Goal: Check status: Check status

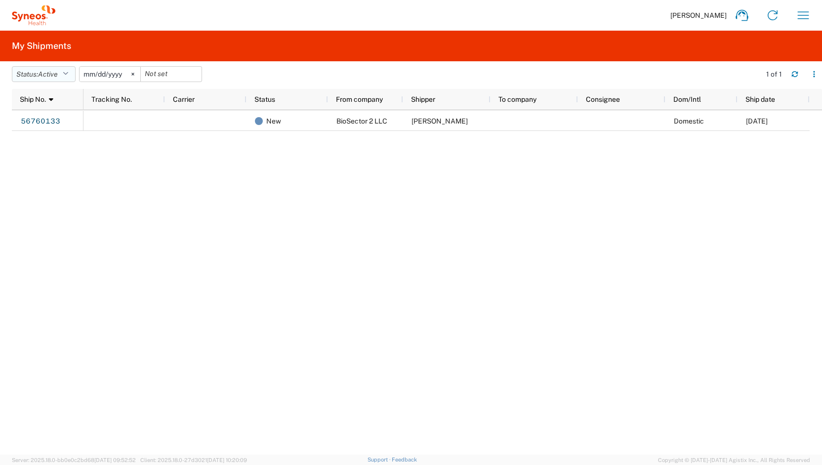
click at [58, 70] on span "Active" at bounding box center [48, 74] width 20 height 9
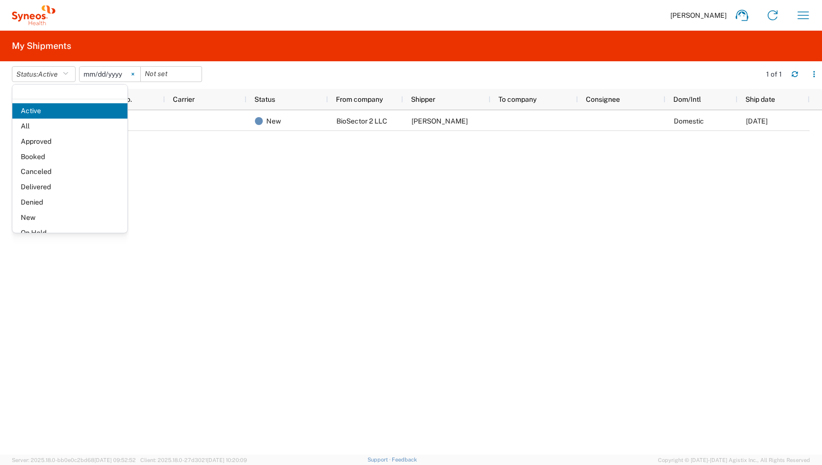
click at [138, 72] on svg-icon at bounding box center [132, 74] width 15 height 15
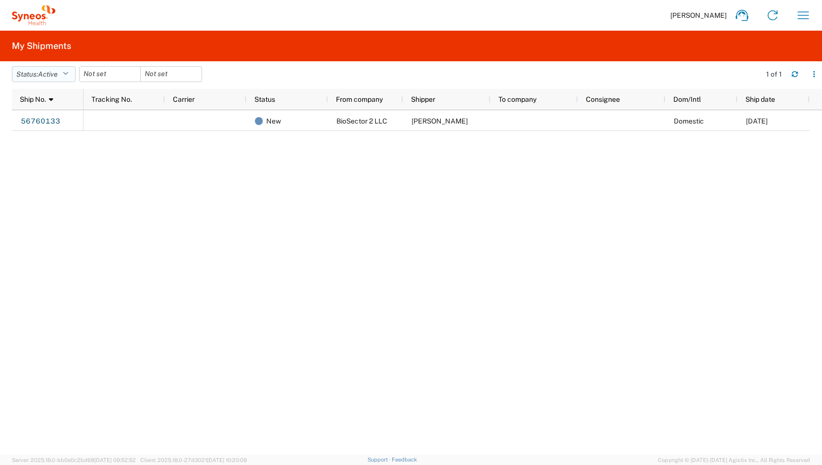
click at [39, 80] on button "Status: Active" at bounding box center [44, 74] width 64 height 16
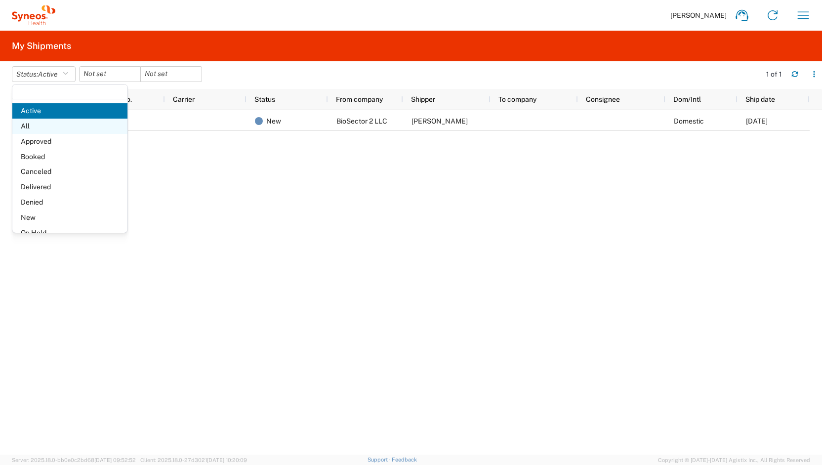
click at [49, 126] on span "All" at bounding box center [69, 125] width 115 height 15
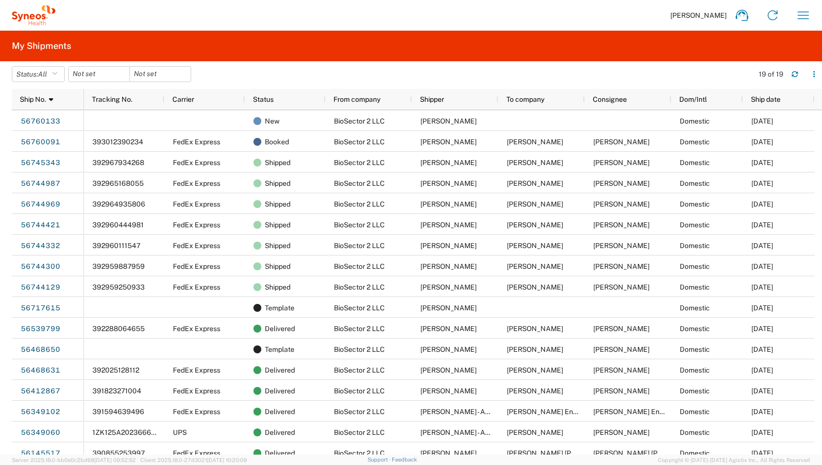
click at [157, 46] on agx-form-header "My Shipments" at bounding box center [411, 46] width 822 height 31
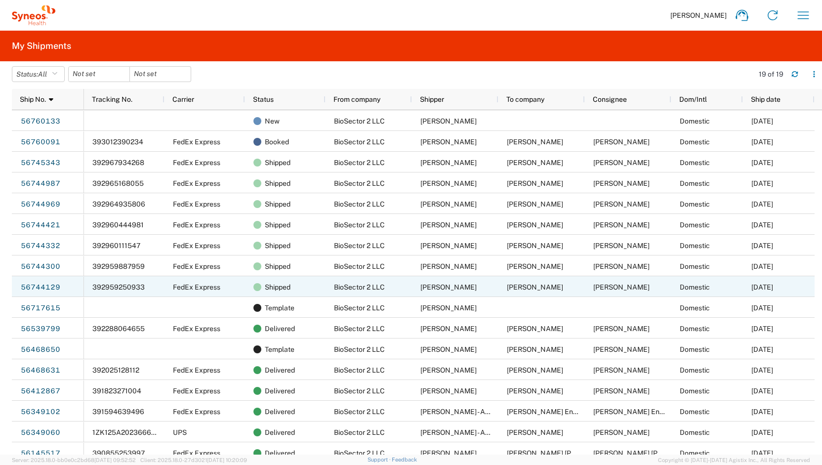
click at [117, 281] on div "392959250933" at bounding box center [124, 286] width 80 height 21
click at [120, 283] on div "392959250933" at bounding box center [124, 286] width 80 height 21
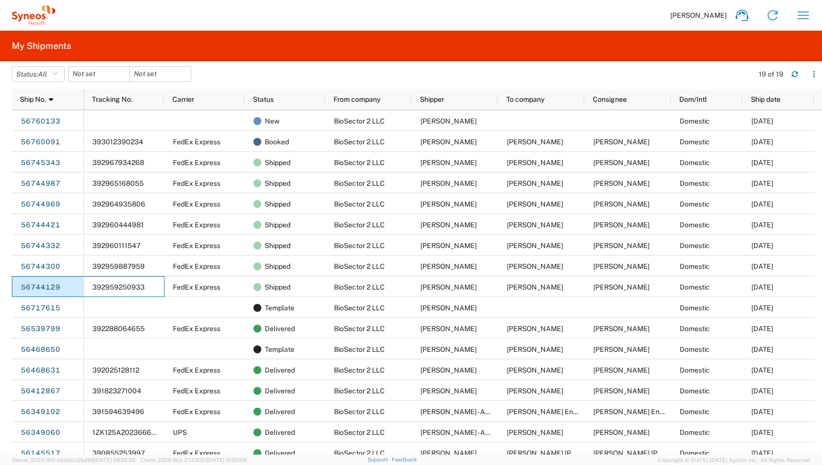
drag, startPoint x: 152, startPoint y: 288, endPoint x: 68, endPoint y: 292, distance: 84.0
click at [68, 292] on div "56760133 56760091 56745343 56744987 56744969 56744421 56744332 56744300 5674412…" at bounding box center [413, 282] width 802 height 344
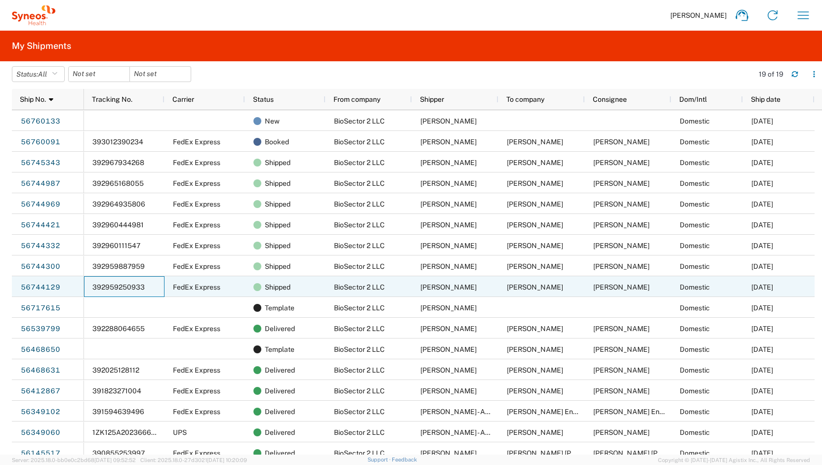
drag, startPoint x: 90, startPoint y: 285, endPoint x: 146, endPoint y: 286, distance: 56.3
click at [146, 286] on div "392959250933" at bounding box center [124, 286] width 80 height 21
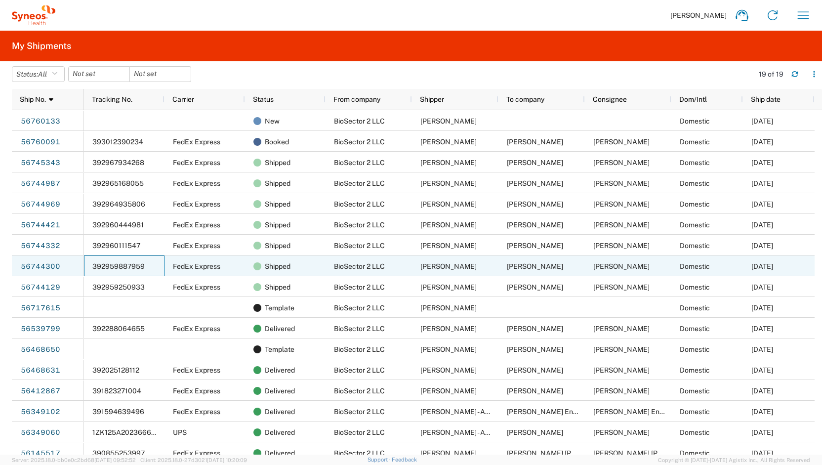
click at [120, 256] on div "392959887959" at bounding box center [124, 265] width 80 height 21
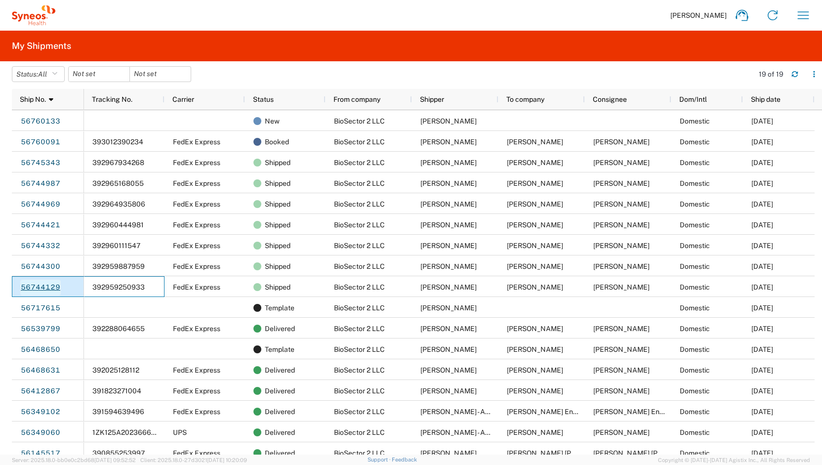
drag, startPoint x: 148, startPoint y: 285, endPoint x: 52, endPoint y: 288, distance: 95.8
click at [52, 288] on div "56760133 56760091 56745343 56744987 56744969 56744421 56744332 56744300 5674412…" at bounding box center [413, 282] width 802 height 344
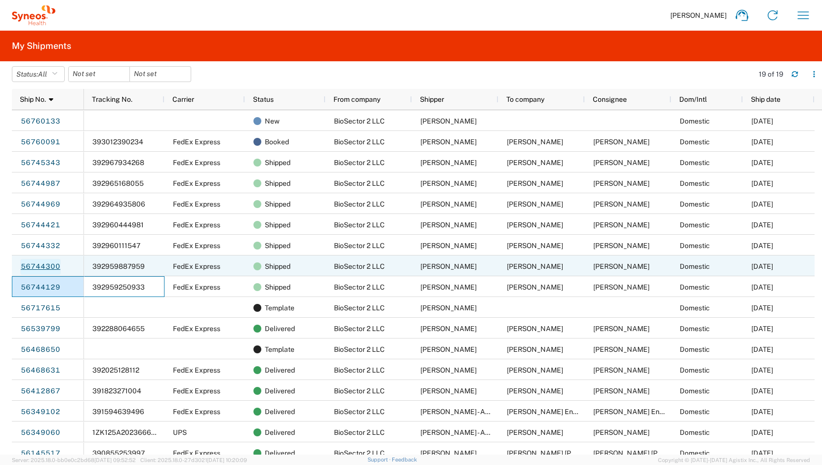
click at [30, 266] on link "56744300" at bounding box center [40, 267] width 40 height 16
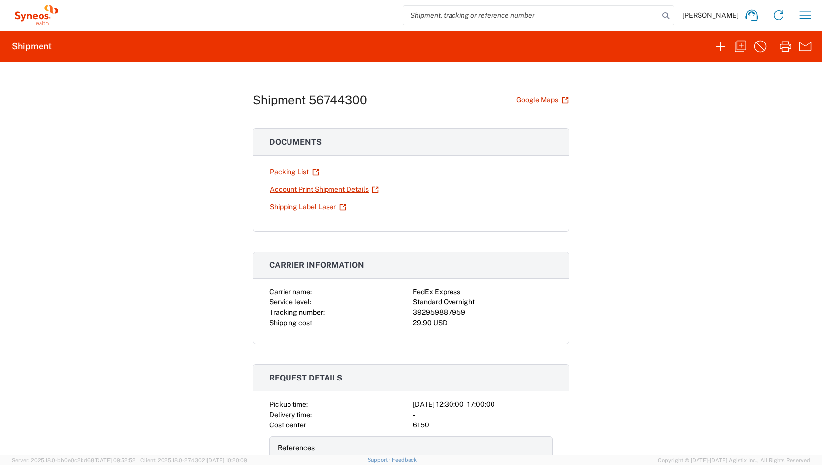
click at [426, 307] on div "392959887959" at bounding box center [483, 312] width 140 height 10
copy div "392959887959"
click at [420, 304] on div "Standard Overnight" at bounding box center [483, 302] width 140 height 10
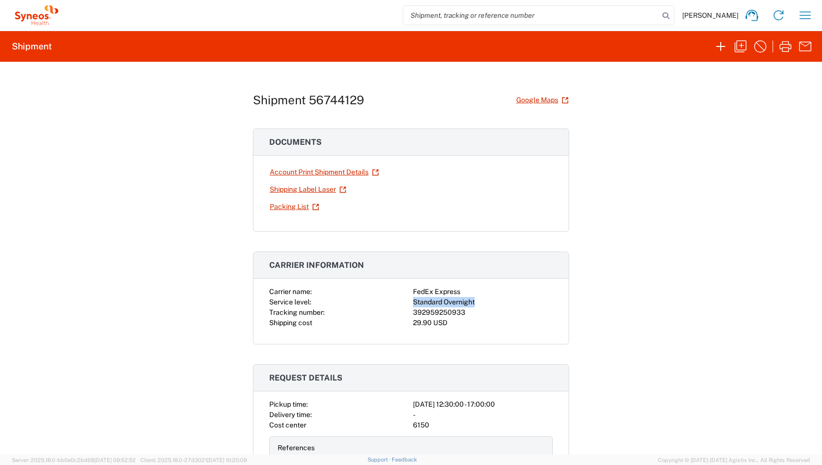
click at [420, 304] on div "Standard Overnight" at bounding box center [483, 302] width 140 height 10
click at [423, 310] on div "392959250933" at bounding box center [483, 312] width 140 height 10
copy div "392959250933"
